Goal: Task Accomplishment & Management: Manage account settings

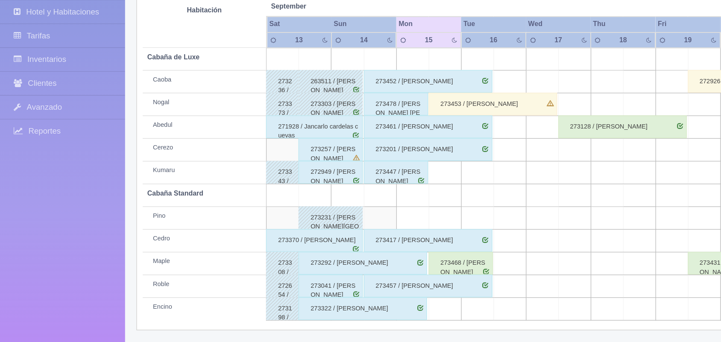
scroll to position [116, 0]
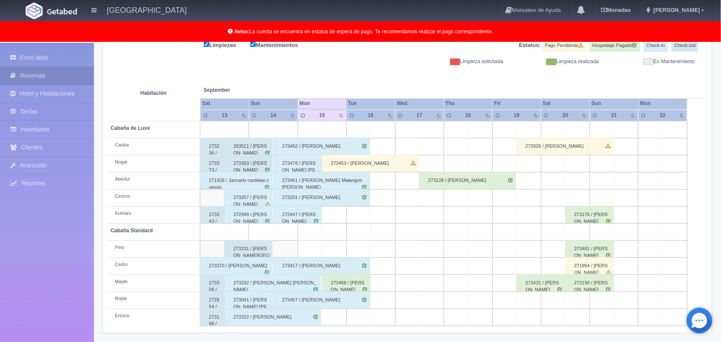
scroll to position [116, 0]
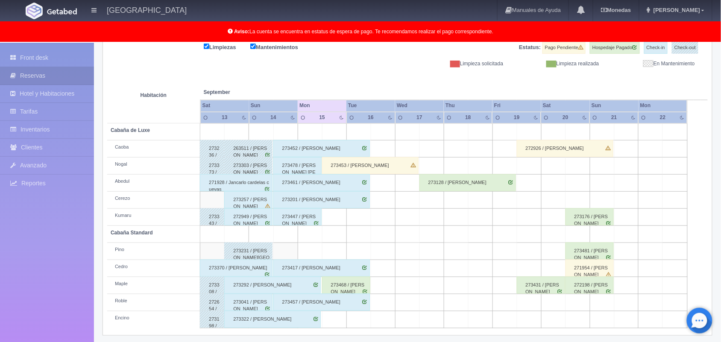
scroll to position [119, 0]
